Goal: Task Accomplishment & Management: Manage account settings

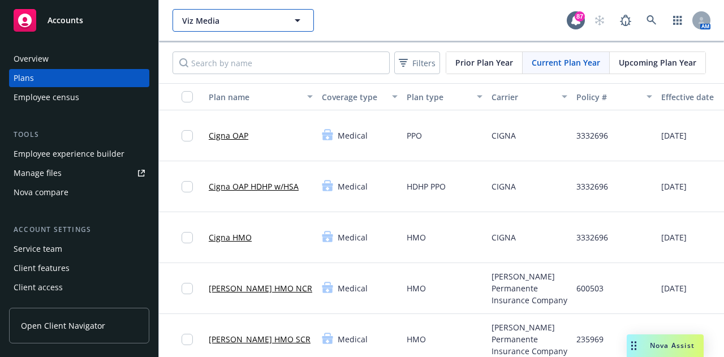
click at [216, 21] on span "Viz Media" at bounding box center [231, 21] width 98 height 12
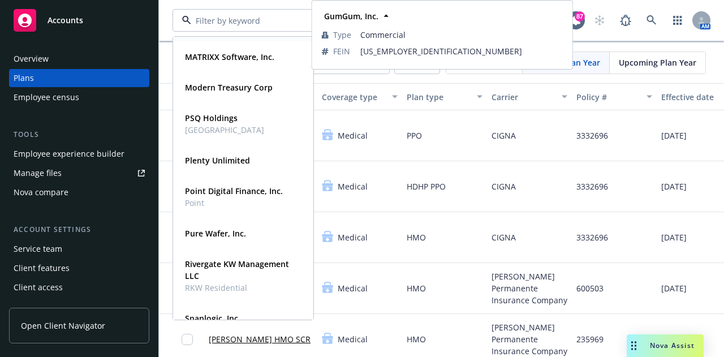
scroll to position [113, 0]
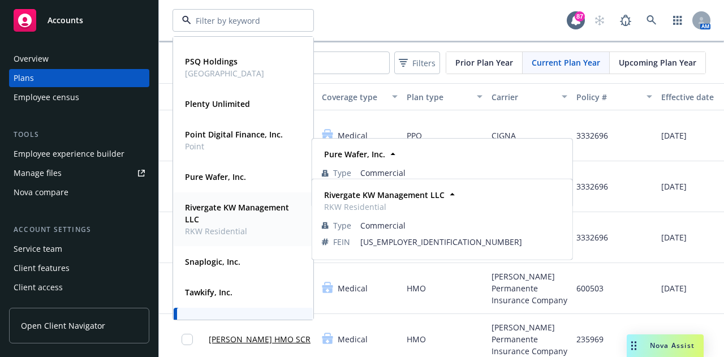
click at [211, 210] on strong "Rivergate KW Management LLC" at bounding box center [237, 213] width 104 height 23
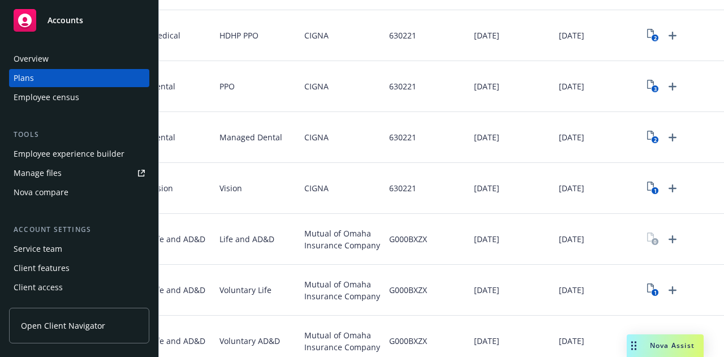
scroll to position [226, 0]
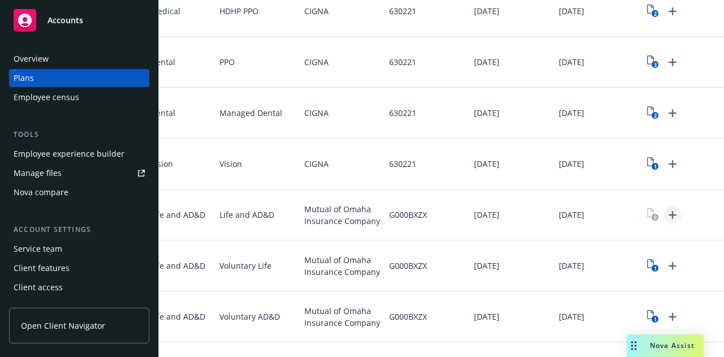
click at [665, 212] on icon "Upload Plan Documents" at bounding box center [672, 215] width 14 height 14
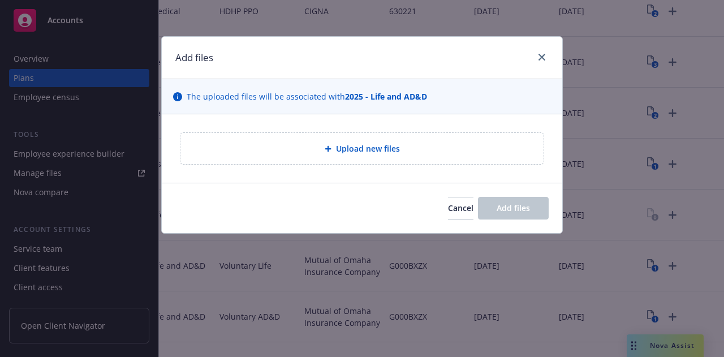
click at [369, 151] on span "Upload new files" at bounding box center [368, 148] width 64 height 12
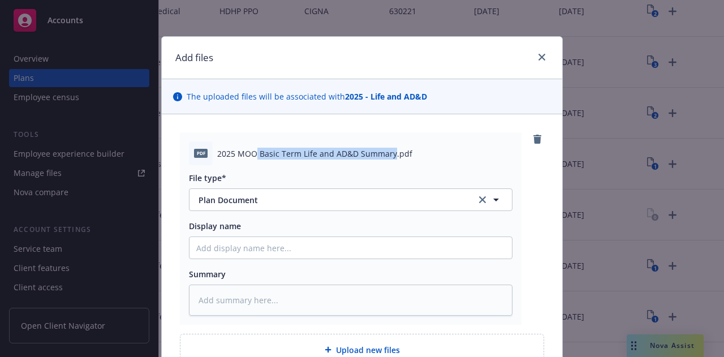
drag, startPoint x: 253, startPoint y: 152, endPoint x: 387, endPoint y: 150, distance: 134.0
click at [387, 150] on span "2025 MOO Basic Term Life and AD&D Summary.pdf" at bounding box center [314, 154] width 195 height 12
copy span "Basic Term Life and AD&D Summary"
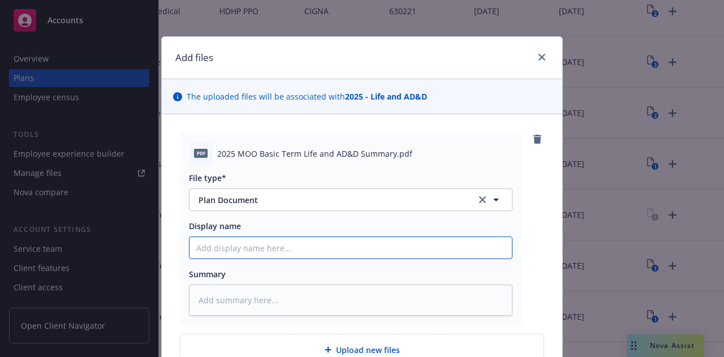
click at [296, 249] on input "Display name" at bounding box center [350, 247] width 322 height 21
paste input "Basic Term Life and AD&D Summary"
type textarea "x"
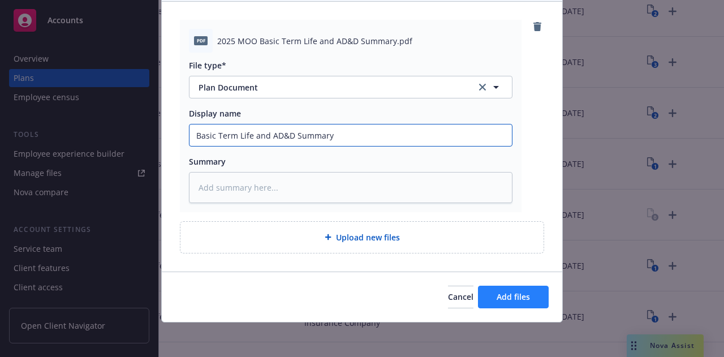
type input "Basic Term Life and AD&D Summary"
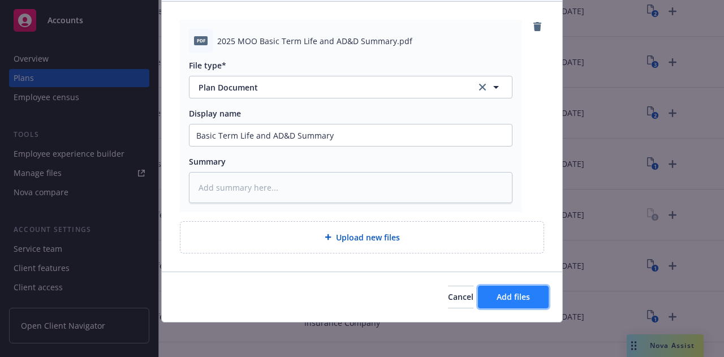
click at [531, 299] on button "Add files" at bounding box center [513, 297] width 71 height 23
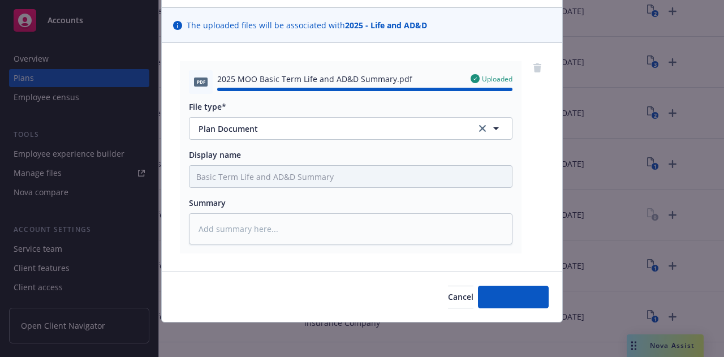
type textarea "x"
